Goal: Task Accomplishment & Management: Manage account settings

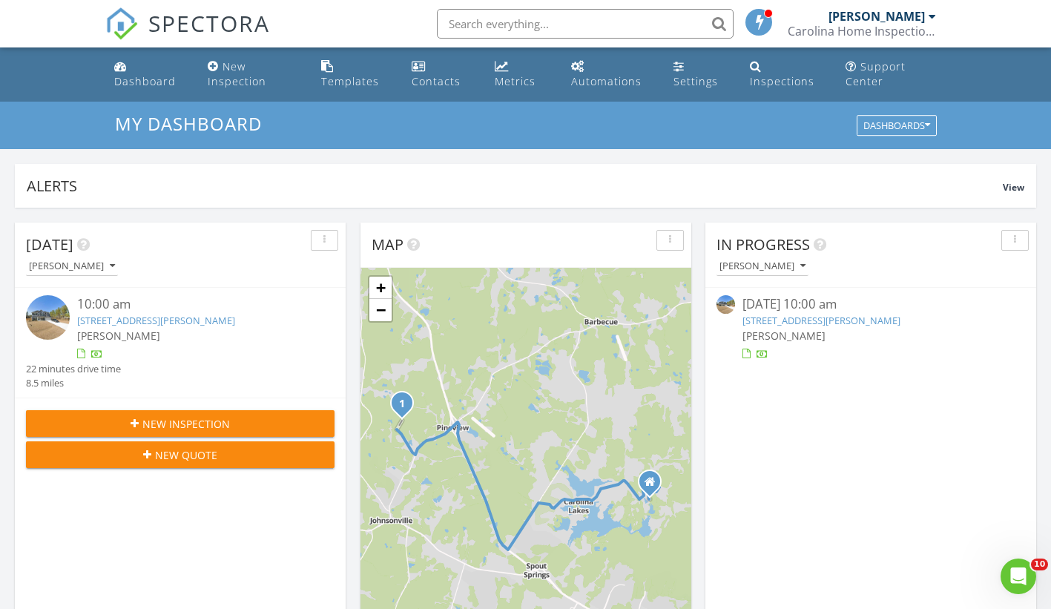
click at [207, 323] on link "195 solomon Dr, Cameron, NC 28326" at bounding box center [156, 320] width 158 height 13
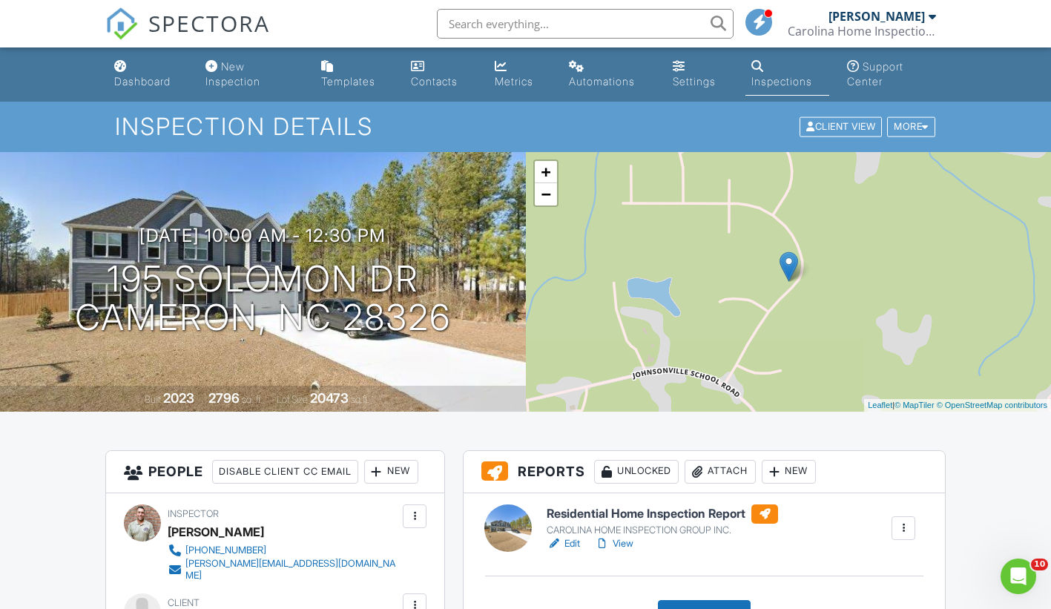
click at [668, 526] on div "CAROLINA HOME INSPECTION GROUP INC." at bounding box center [662, 530] width 231 height 12
